Goal: Task Accomplishment & Management: Manage account settings

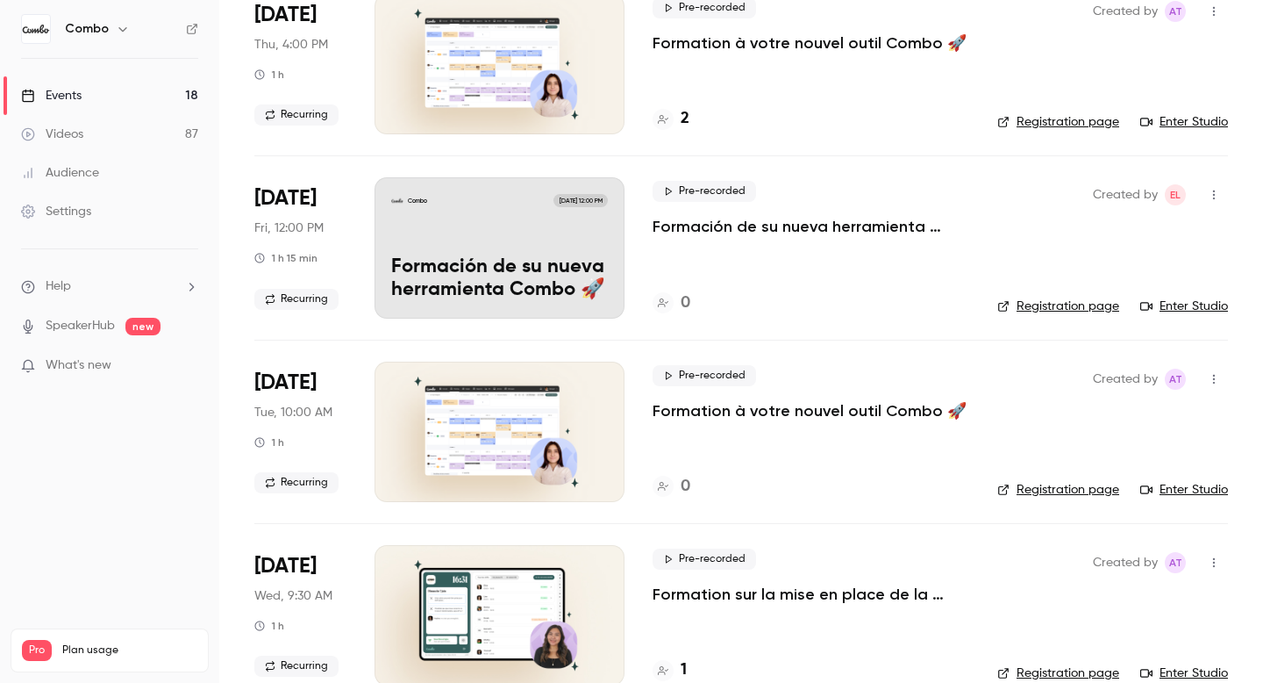
scroll to position [740, 0]
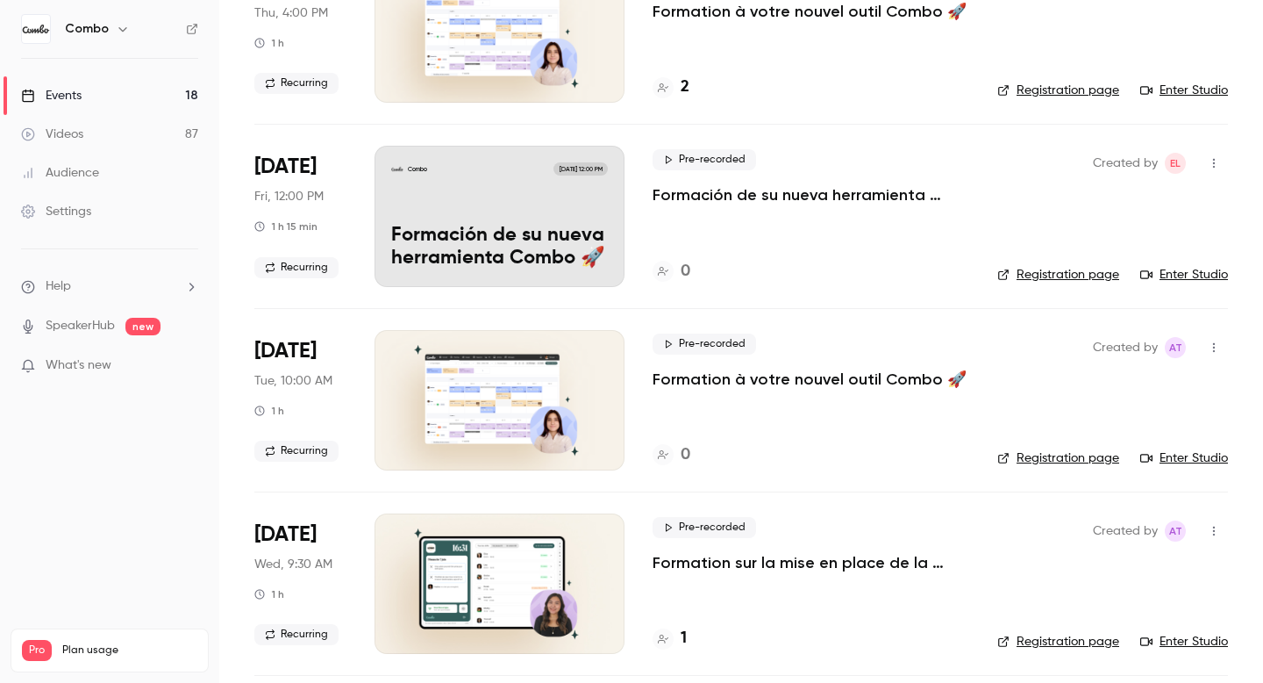
click at [1065, 275] on link "Registration page" at bounding box center [1058, 275] width 122 height 18
click at [1214, 163] on icon "button" at bounding box center [1214, 164] width 2 height 10
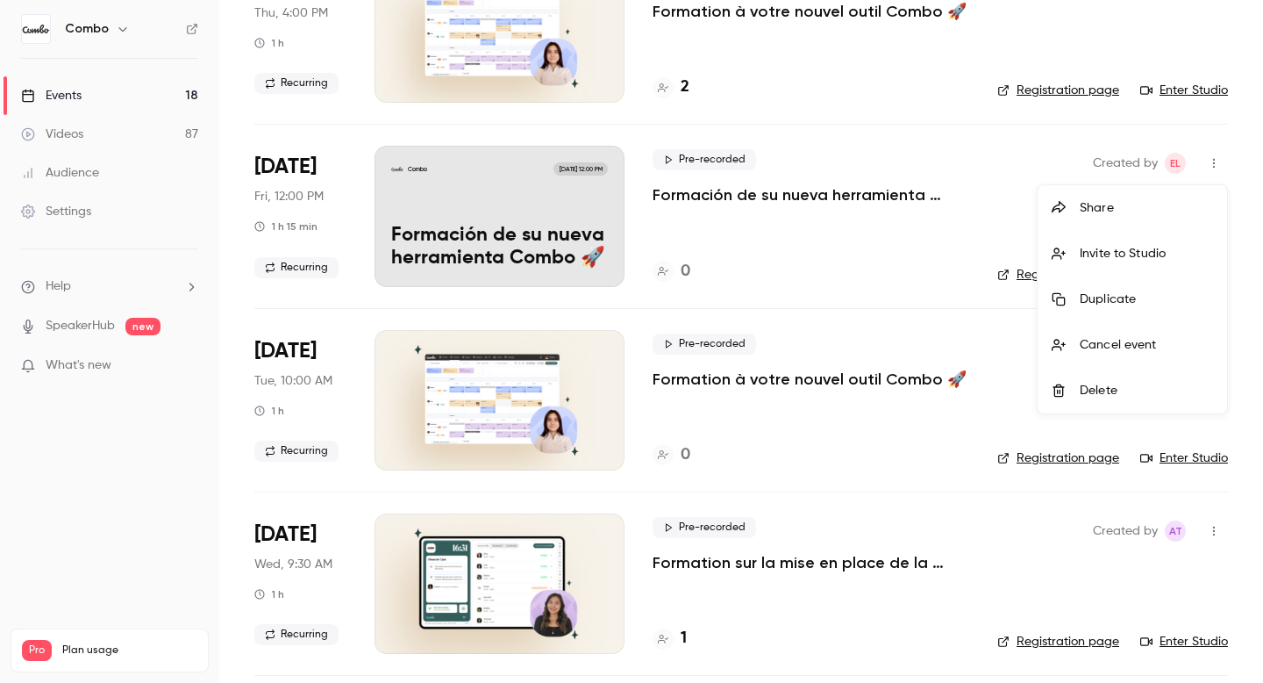
click at [836, 204] on div at bounding box center [631, 341] width 1263 height 683
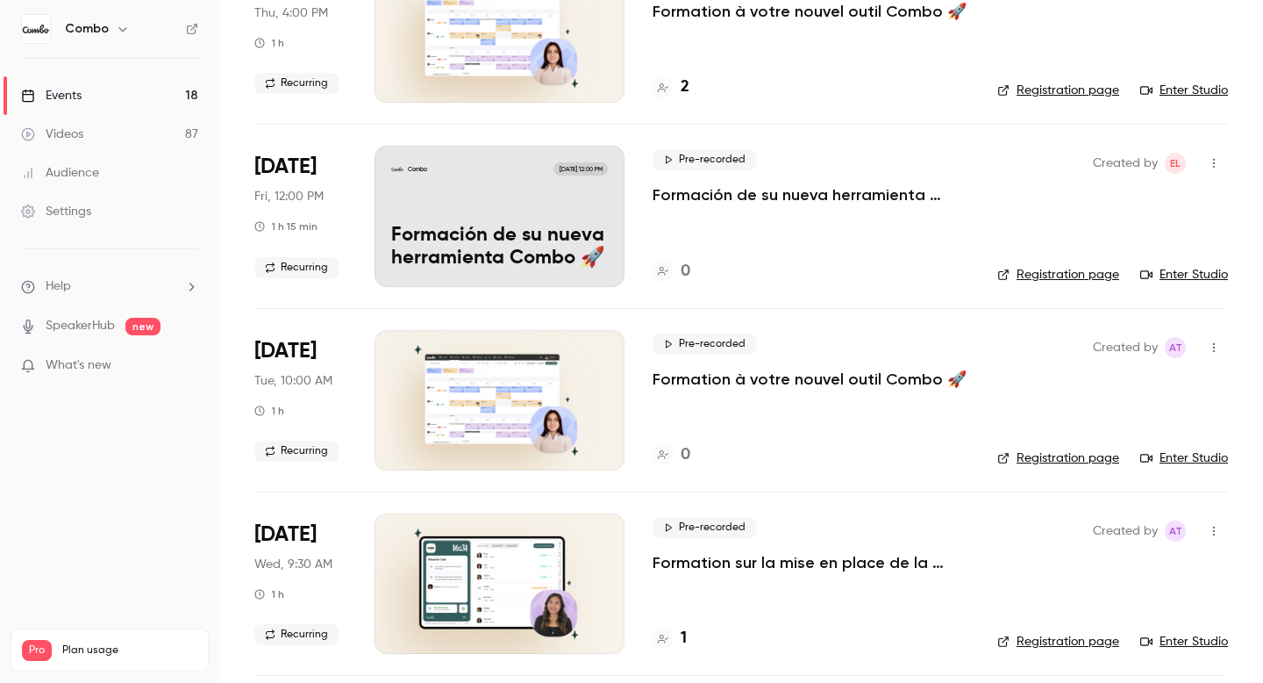
click at [504, 207] on div "Combo [DATE] 12:00 PM Formación de su nueva herramienta Combo 🚀" at bounding box center [500, 216] width 250 height 140
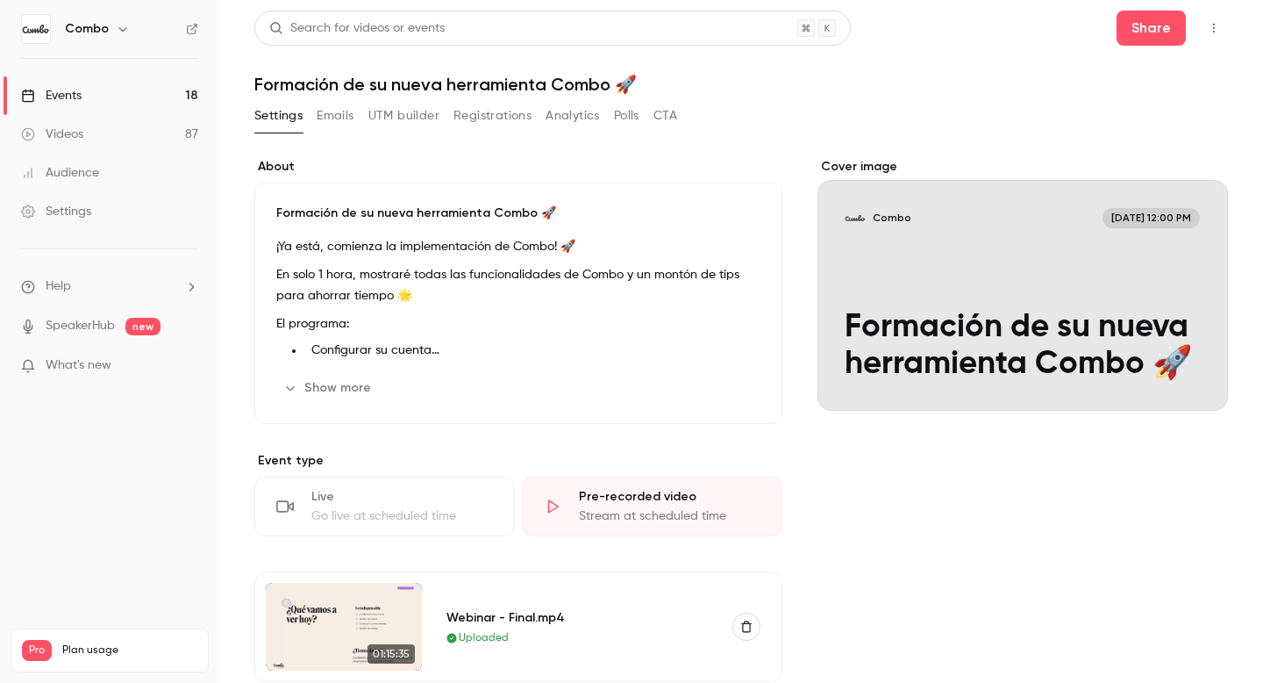
scroll to position [350, 0]
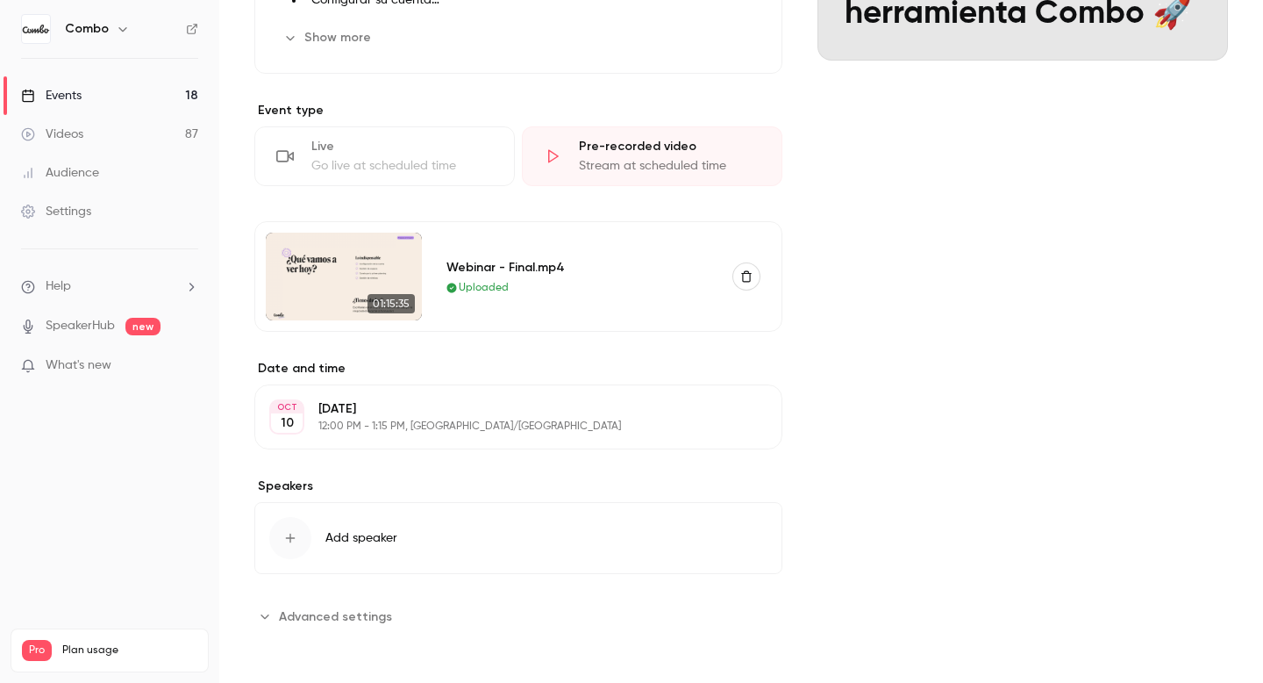
click at [399, 394] on div "[DATE] [DATE] 12:00 PM - 1:15 PM, [GEOGRAPHIC_DATA]/[GEOGRAPHIC_DATA] Edit" at bounding box center [518, 416] width 528 height 65
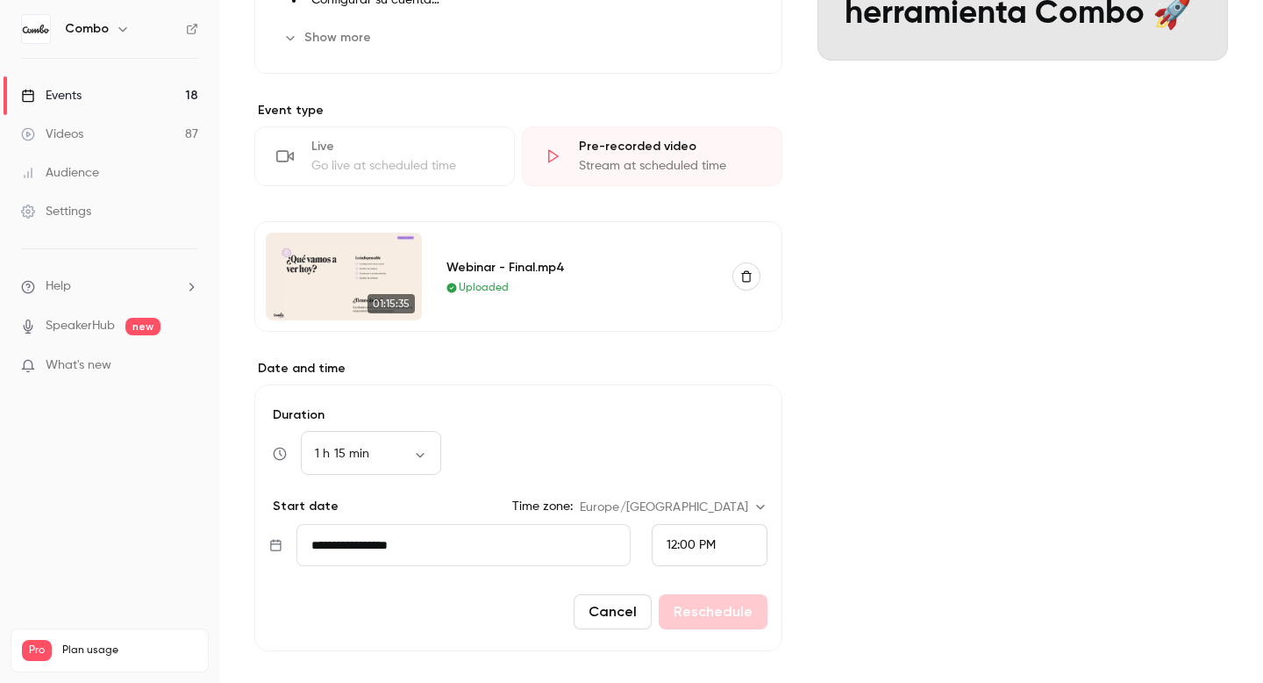
click at [697, 547] on span "12:00 PM" at bounding box center [691, 545] width 49 height 12
click at [697, 242] on div "10:00 AM" at bounding box center [710, 235] width 86 height 18
click at [712, 610] on button "Reschedule" at bounding box center [713, 611] width 109 height 35
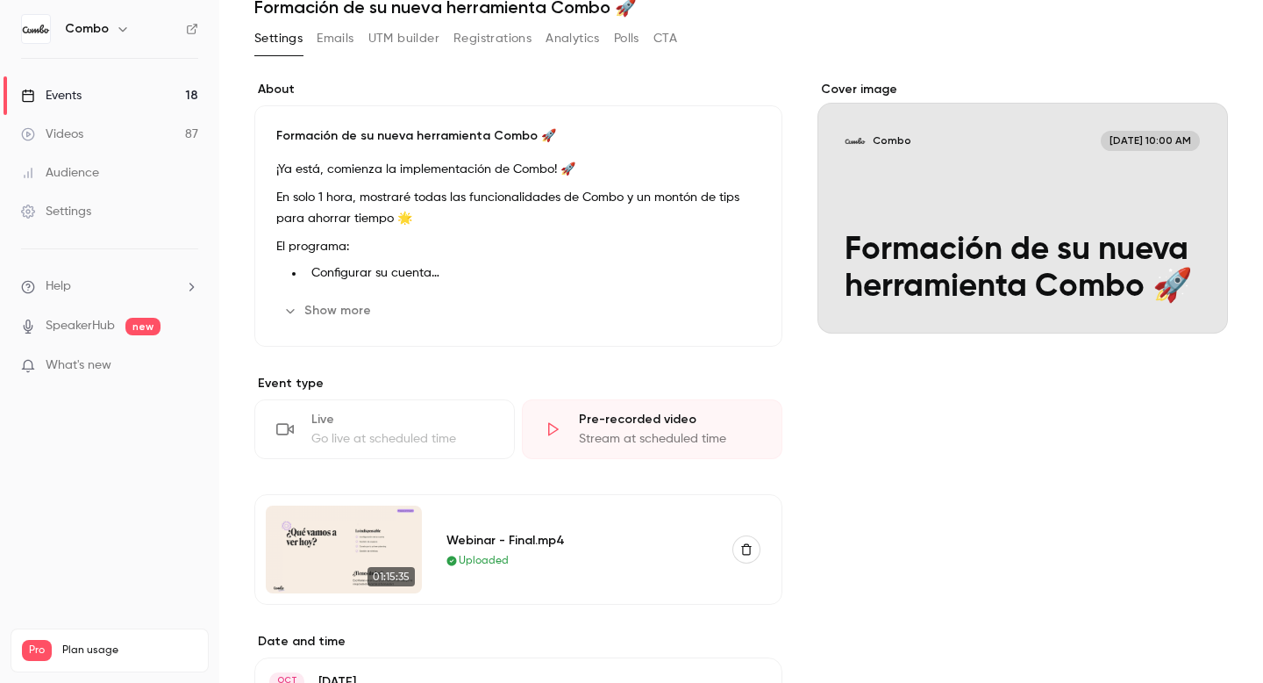
scroll to position [0, 0]
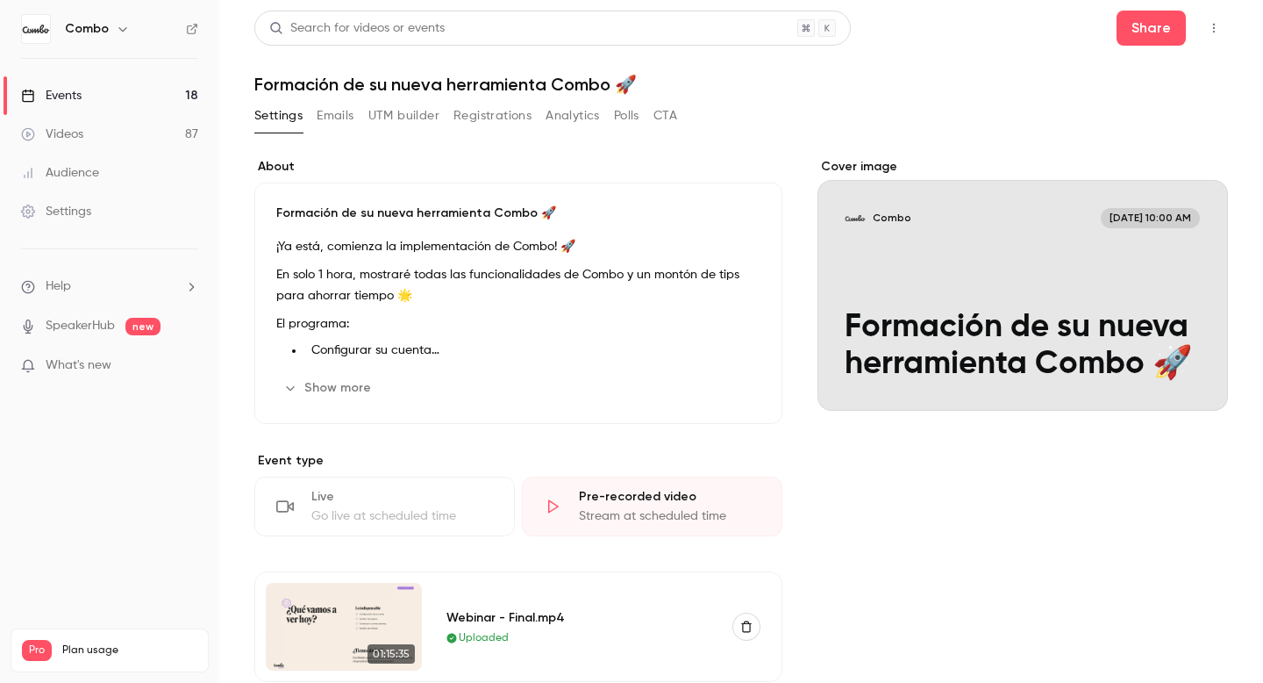
click at [320, 110] on button "Emails" at bounding box center [335, 116] width 37 height 28
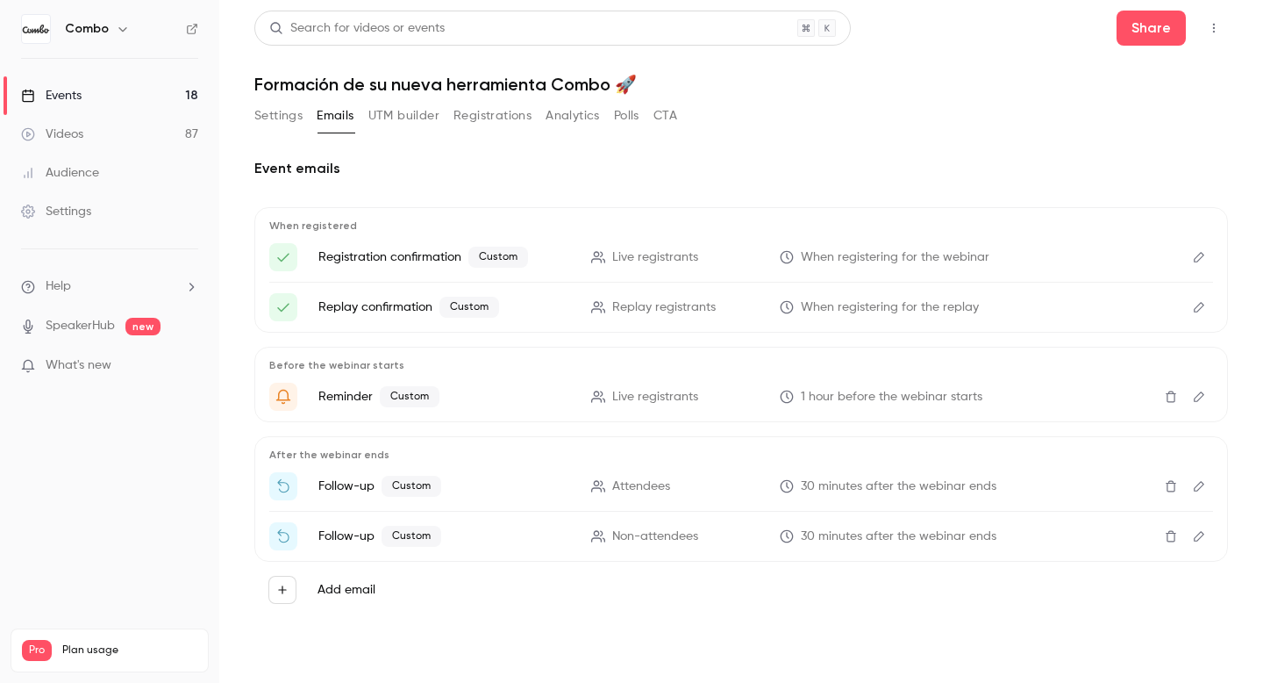
click at [786, 260] on icon at bounding box center [787, 257] width 14 height 14
click at [1210, 260] on button "Edit" at bounding box center [1199, 257] width 28 height 28
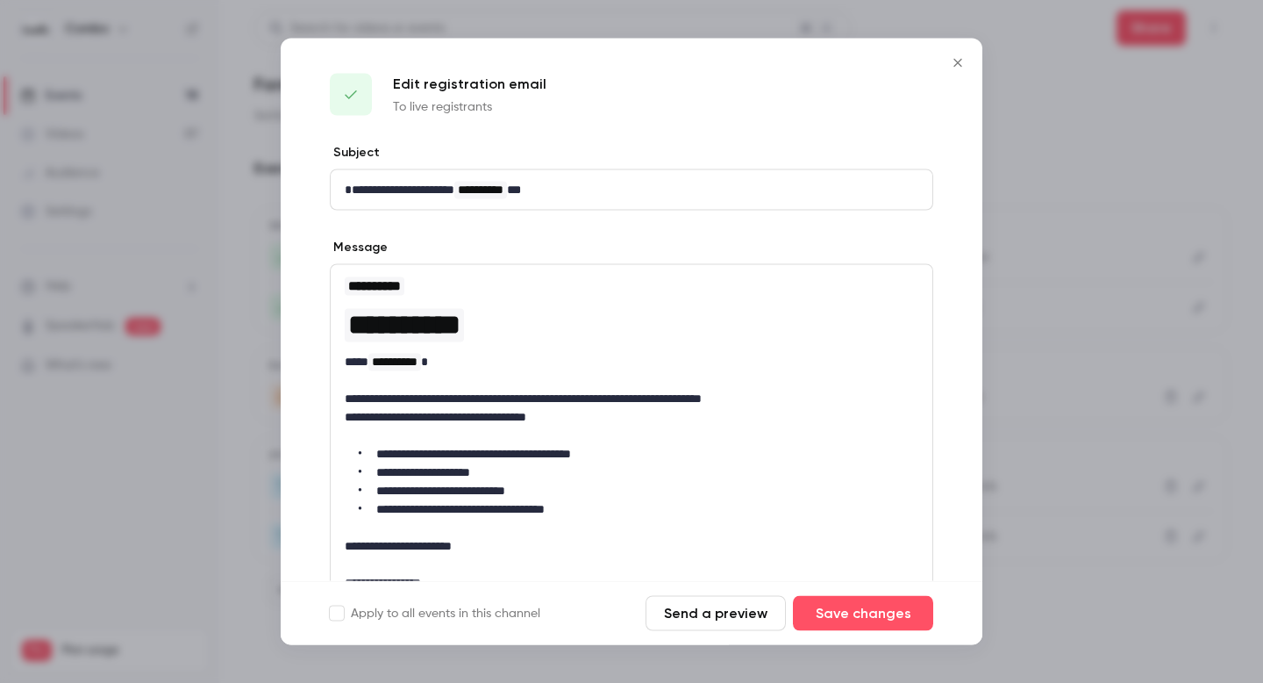
click at [960, 65] on icon "Close" at bounding box center [958, 63] width 8 height 8
